Goal: Information Seeking & Learning: Check status

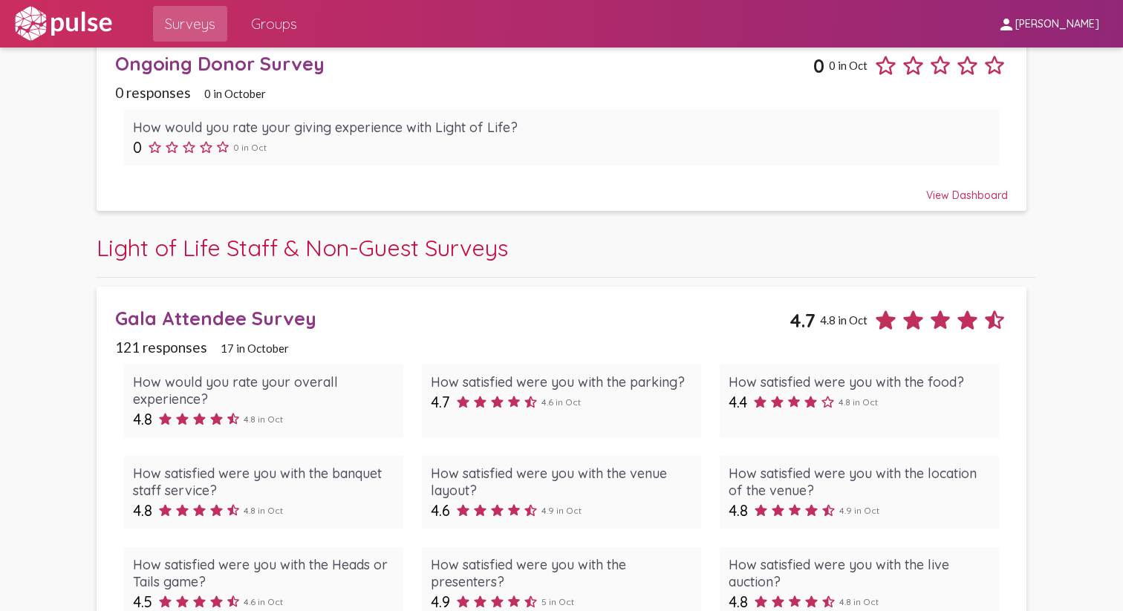
scroll to position [904, 0]
click at [290, 316] on div "Gala Attendee Survey" at bounding box center [452, 316] width 675 height 23
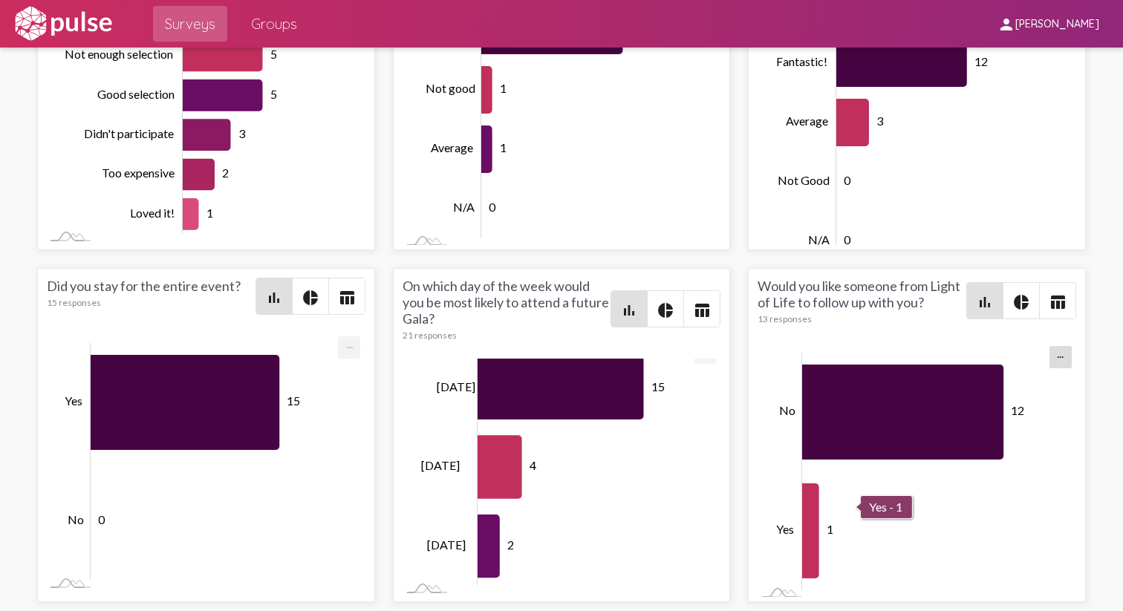
scroll to position [4, 0]
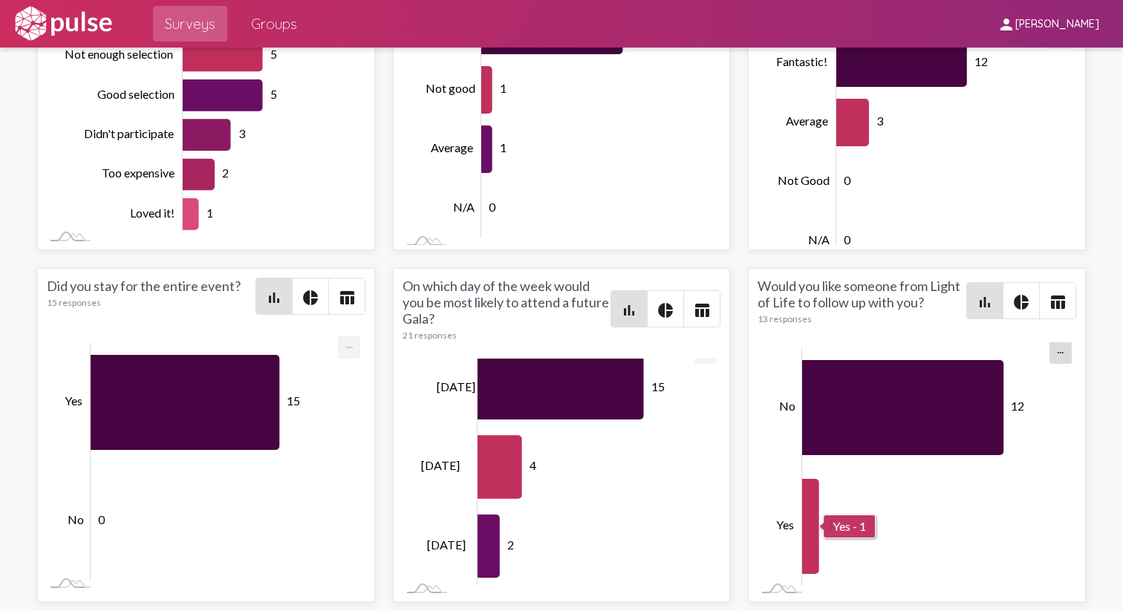
click at [825, 533] on rect "Chart" at bounding box center [933, 467] width 263 height 238
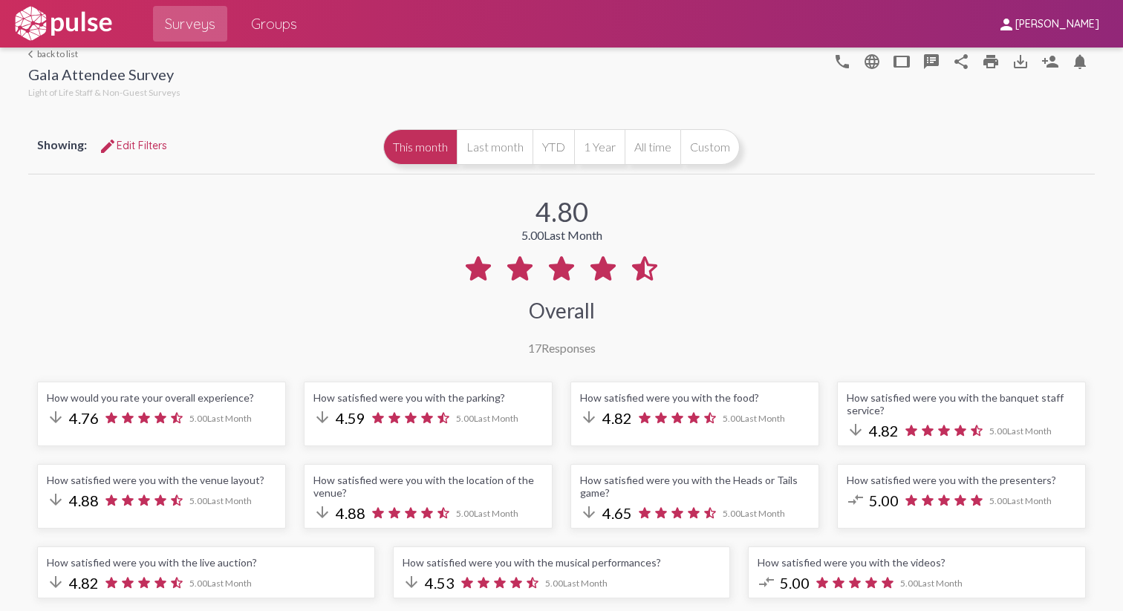
scroll to position [0, 0]
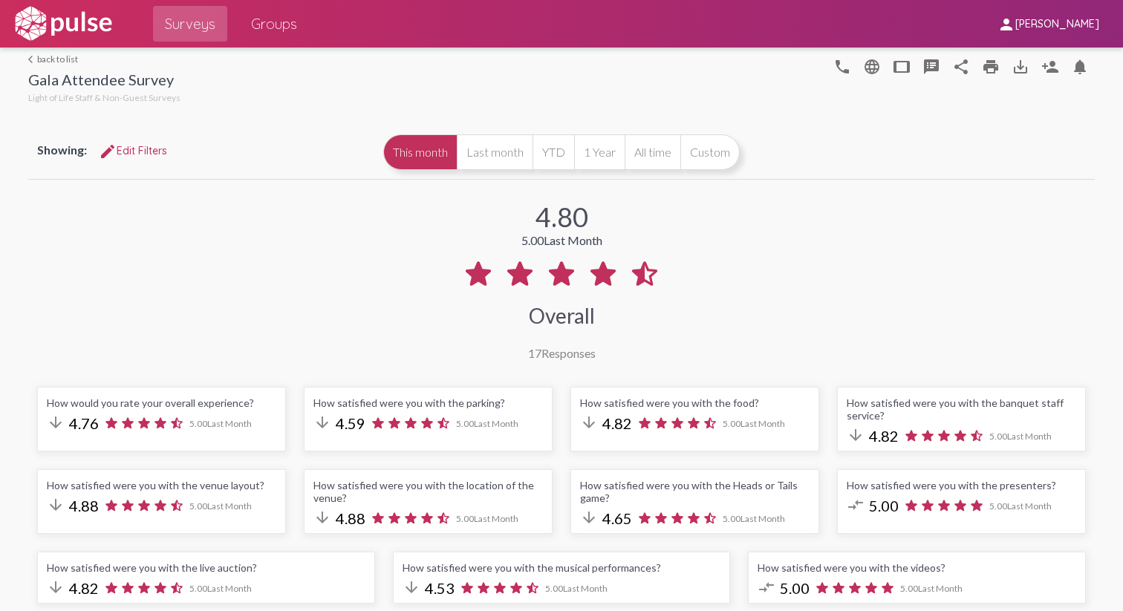
click at [408, 157] on button "This month" at bounding box center [420, 152] width 74 height 36
click at [47, 29] on img at bounding box center [63, 23] width 103 height 37
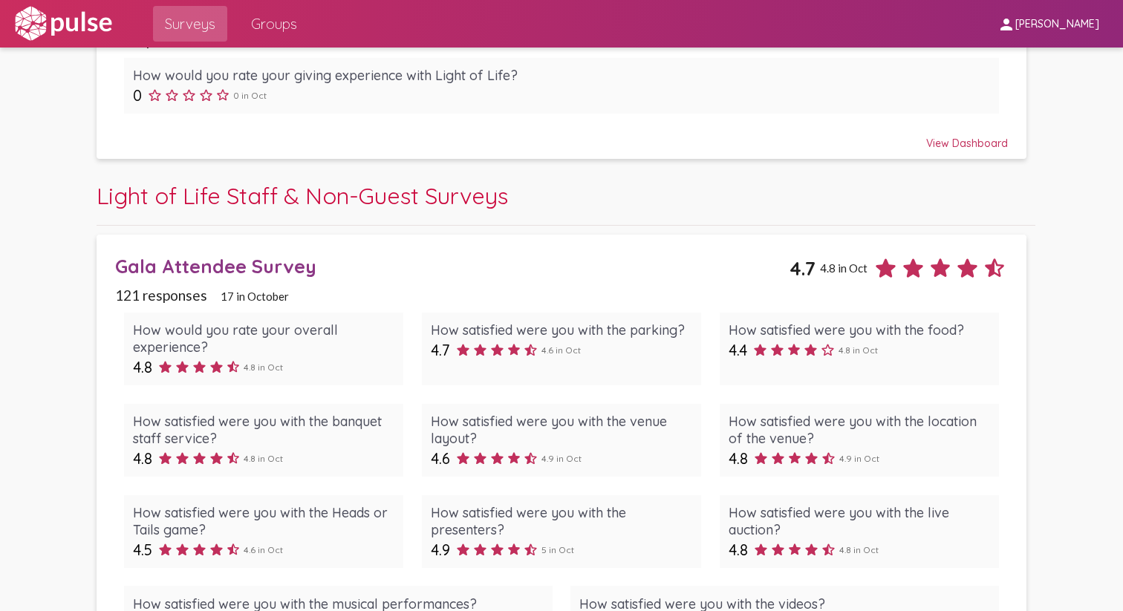
scroll to position [1032, 0]
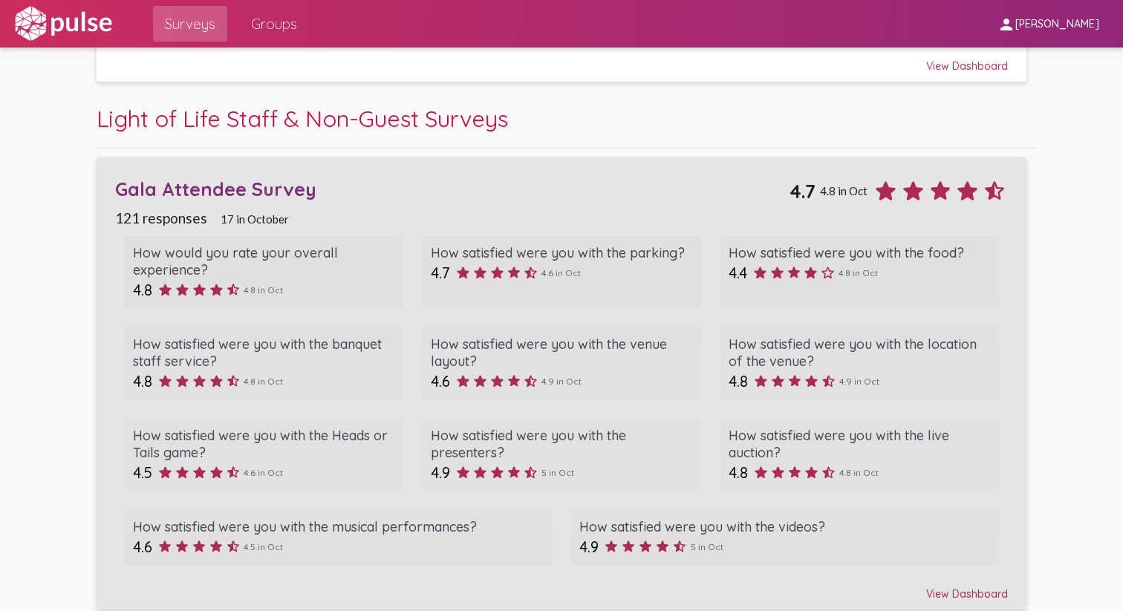
click at [204, 182] on div "Gala Attendee Survey" at bounding box center [452, 189] width 675 height 23
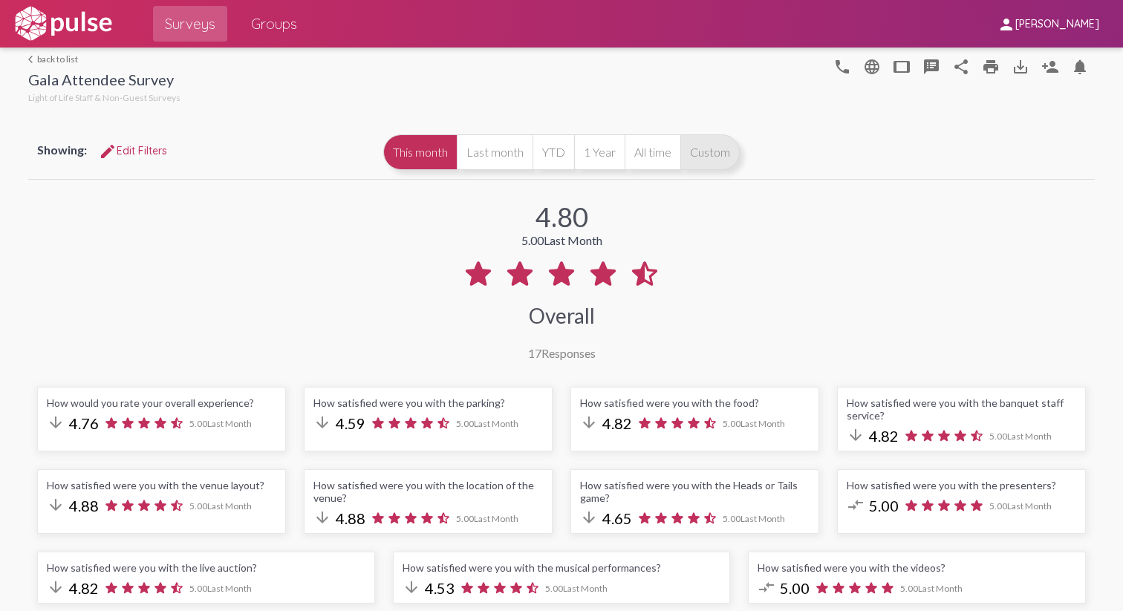
click at [720, 156] on button "Custom" at bounding box center [709, 152] width 59 height 36
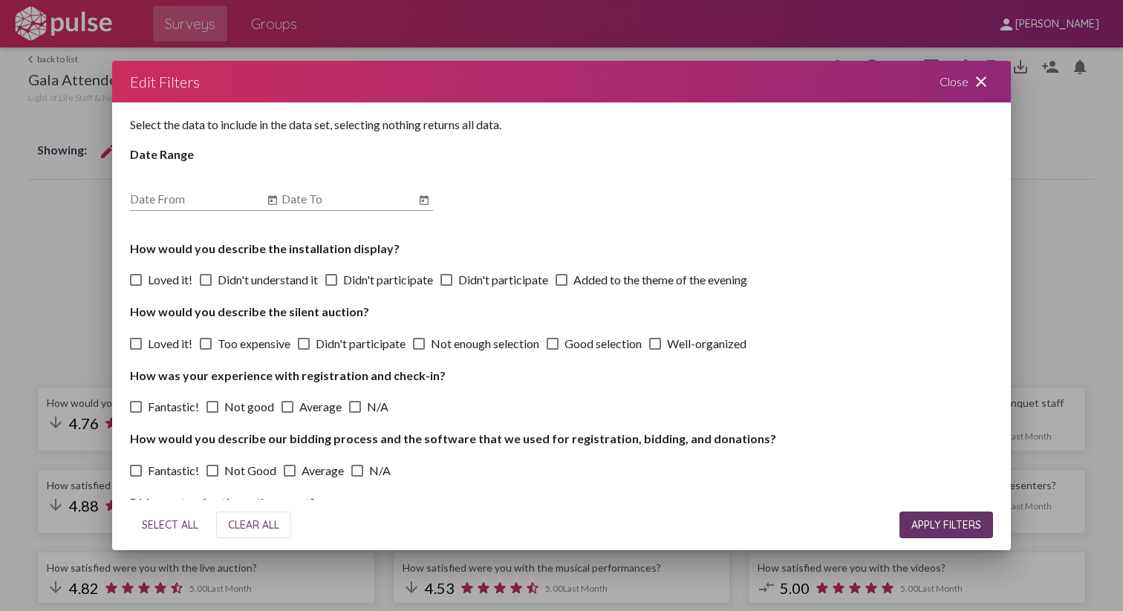
click at [985, 82] on mat-icon "close" at bounding box center [981, 82] width 18 height 18
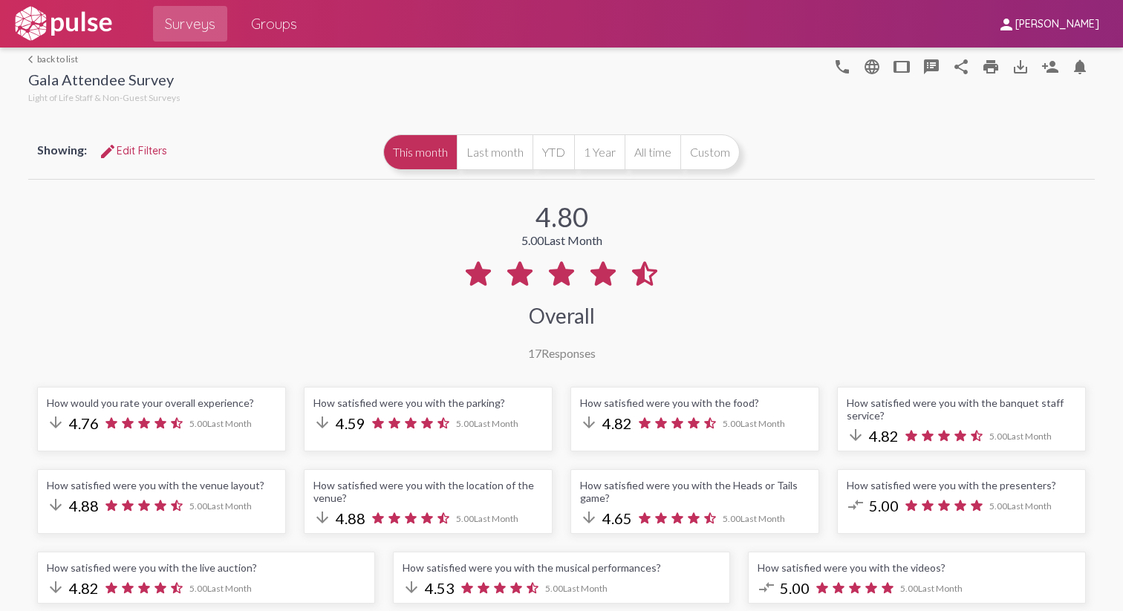
click at [423, 154] on button "This month" at bounding box center [420, 152] width 74 height 36
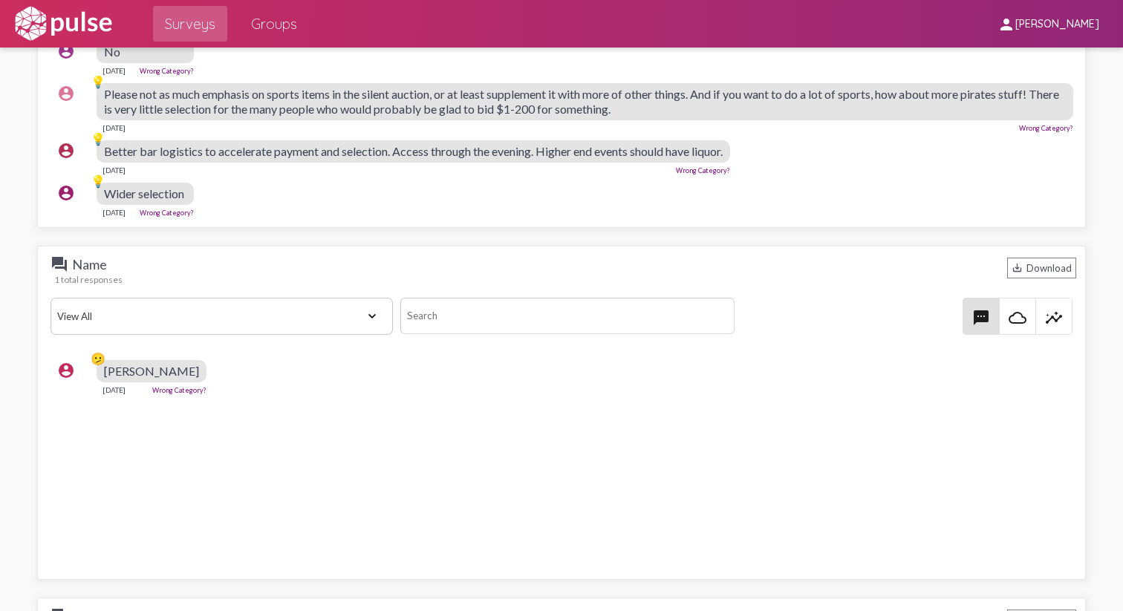
scroll to position [2871, 0]
